Goal: Task Accomplishment & Management: Manage account settings

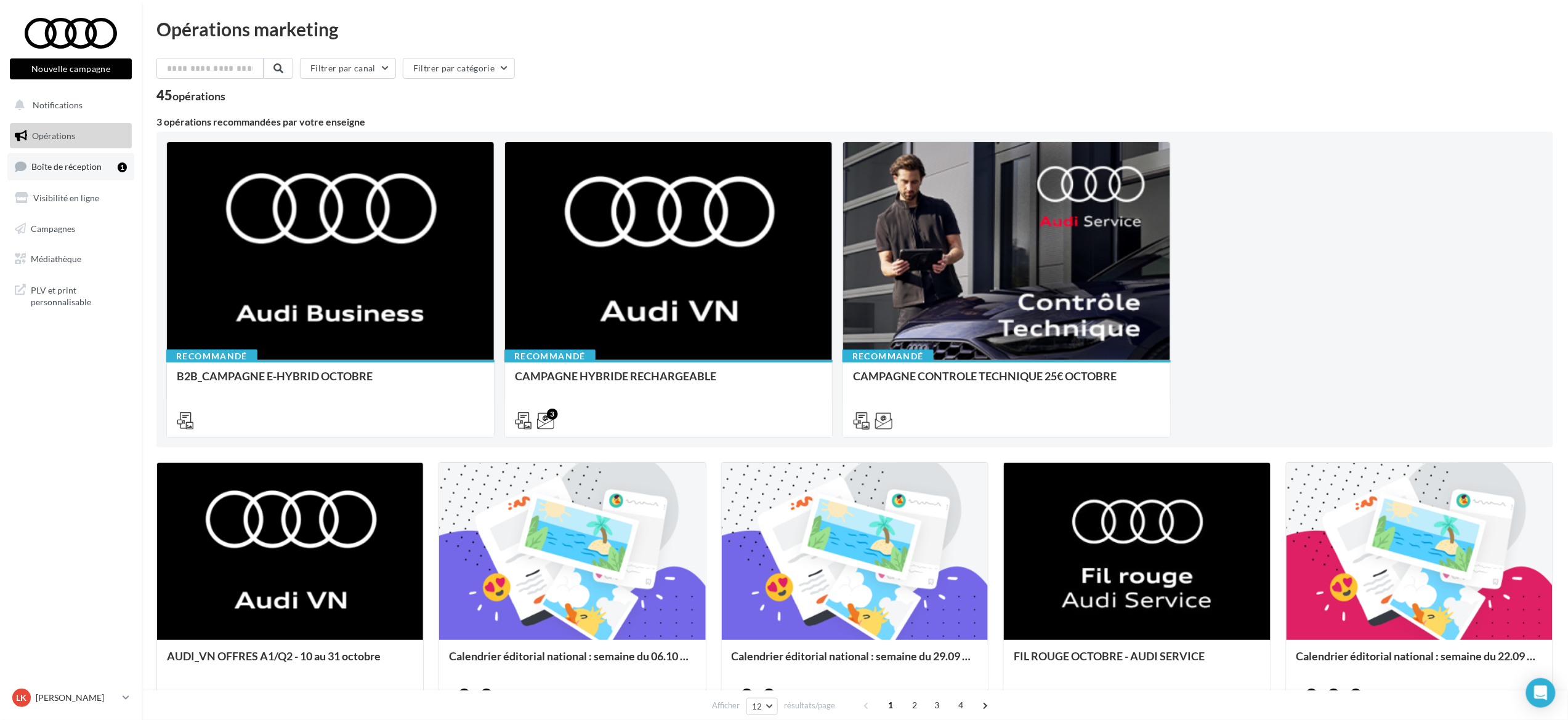
click at [79, 166] on span "Boîte de réception" at bounding box center [66, 166] width 70 height 10
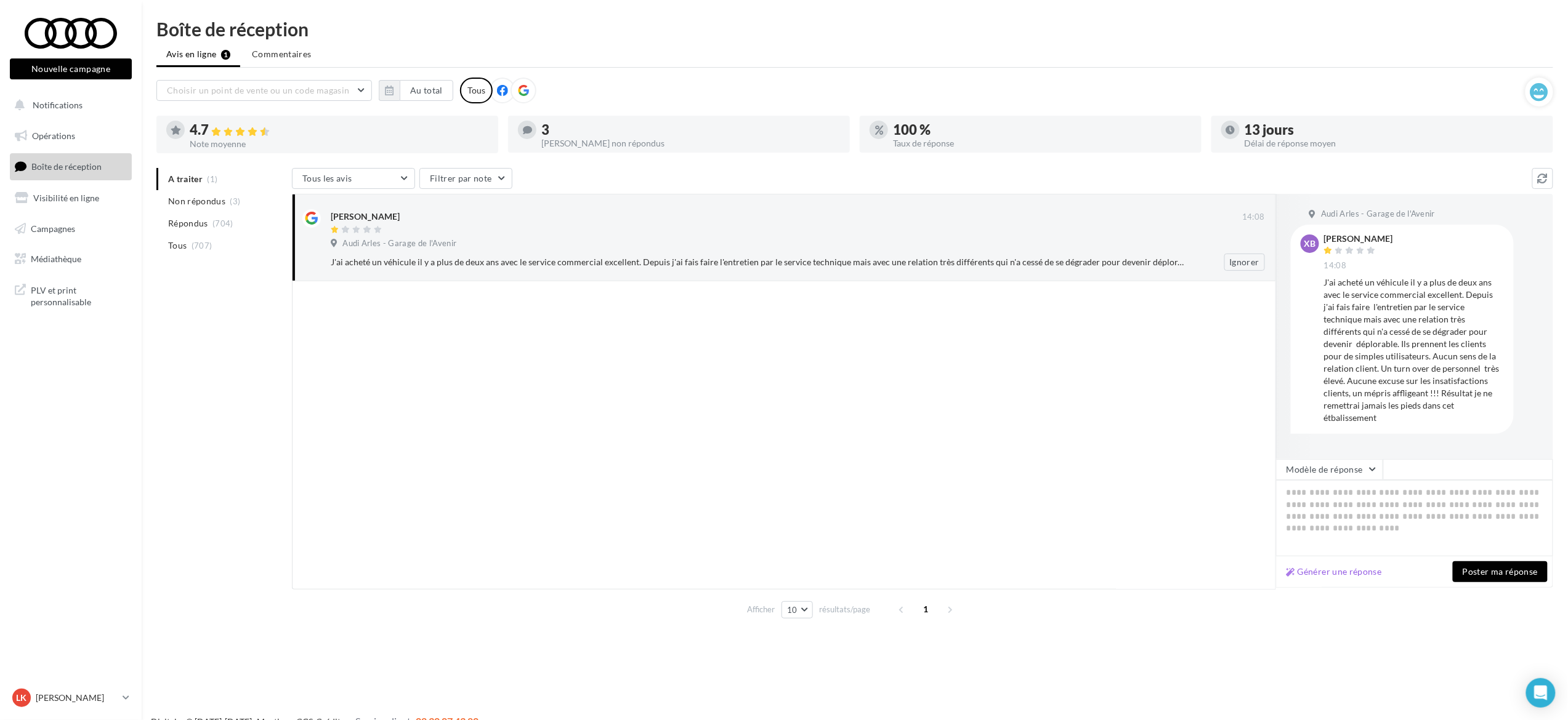
click at [558, 239] on div "Audi Arles - Garage de l'Avenir" at bounding box center [798, 245] width 935 height 14
click at [557, 261] on div "J'ai acheté un véhicule il y a plus de deux ans avec le service commercial exce…" at bounding box center [757, 262] width 854 height 12
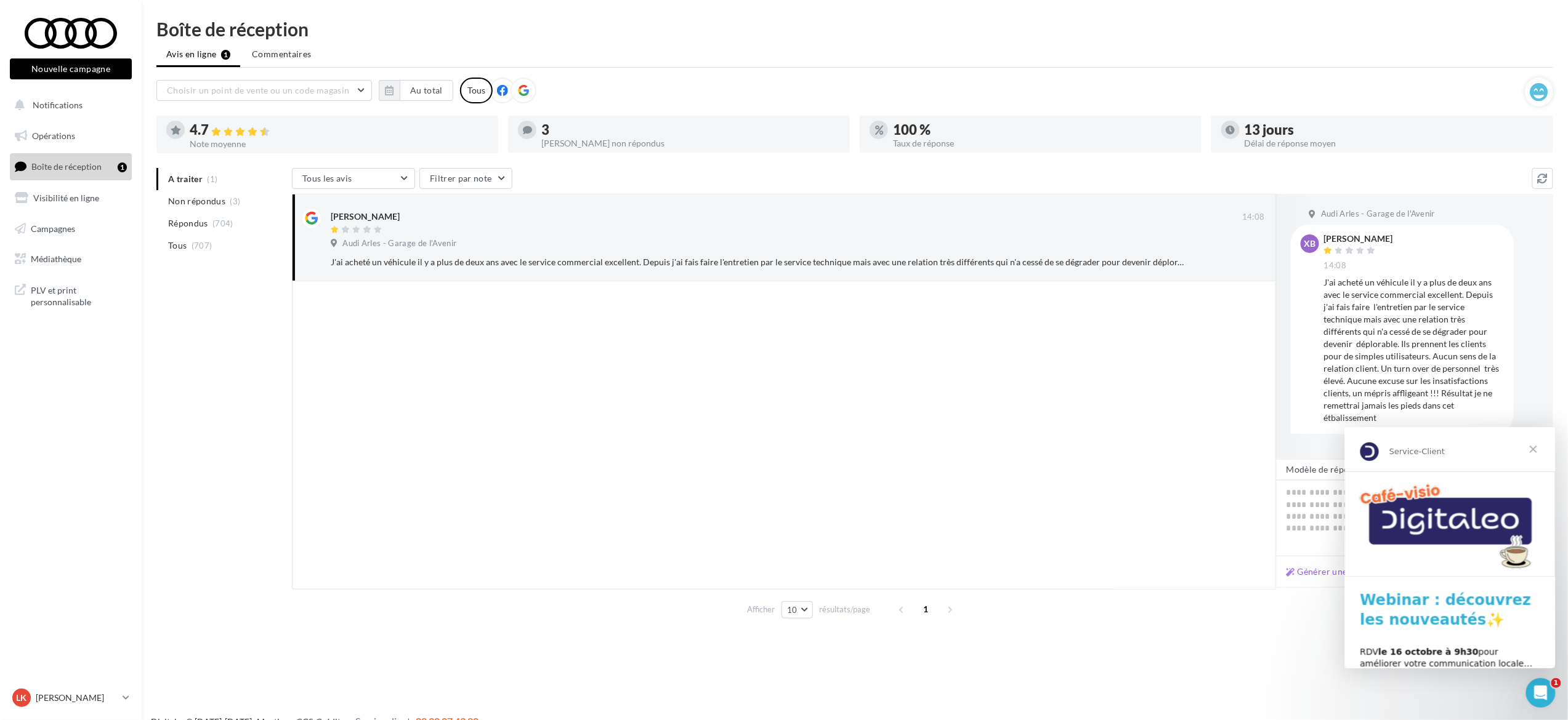
click at [1536, 447] on span "Fermer" at bounding box center [1533, 449] width 44 height 44
